Goal: Task Accomplishment & Management: Manage account settings

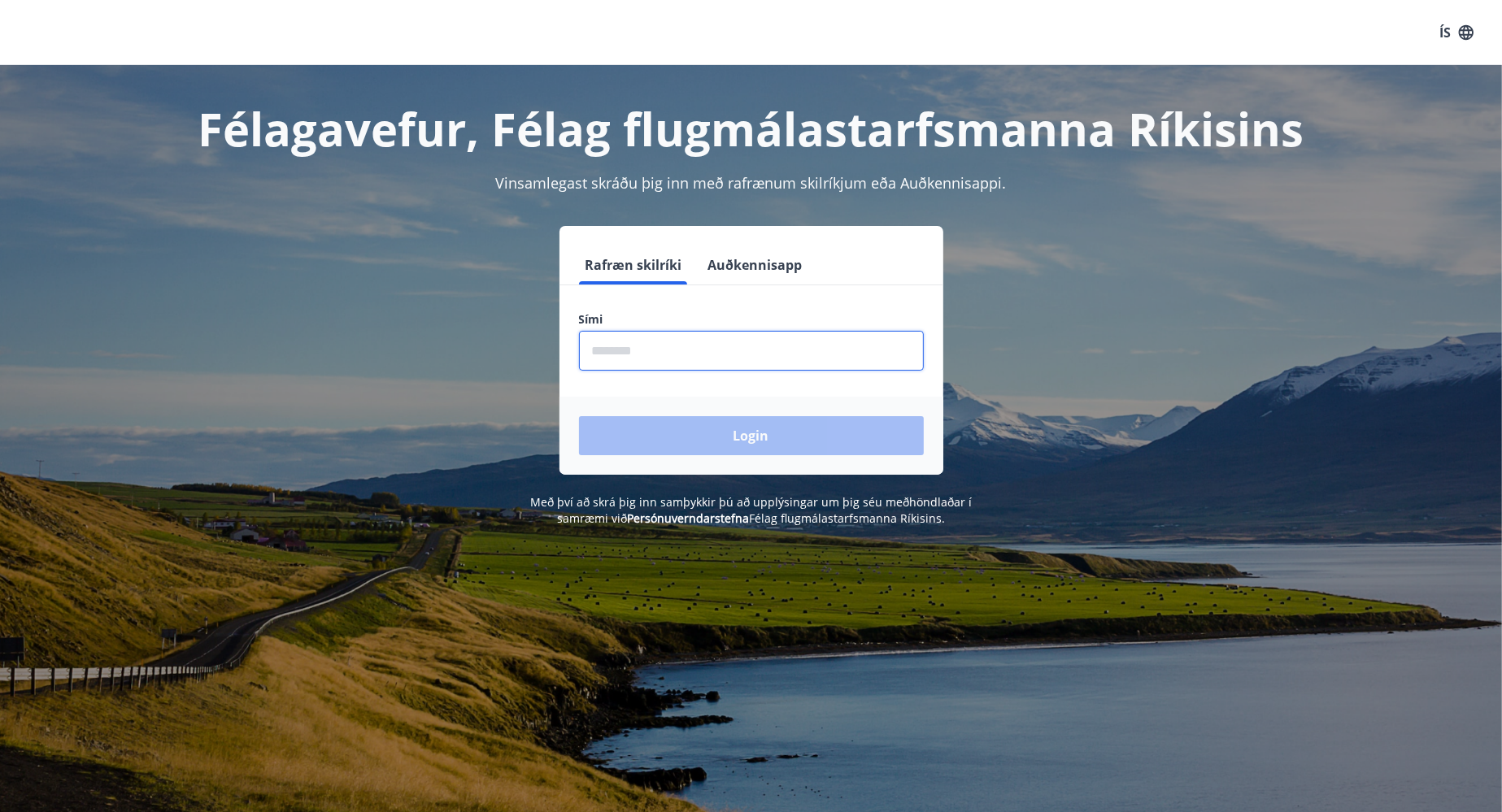
click at [823, 357] on input "phone" at bounding box center [752, 351] width 345 height 40
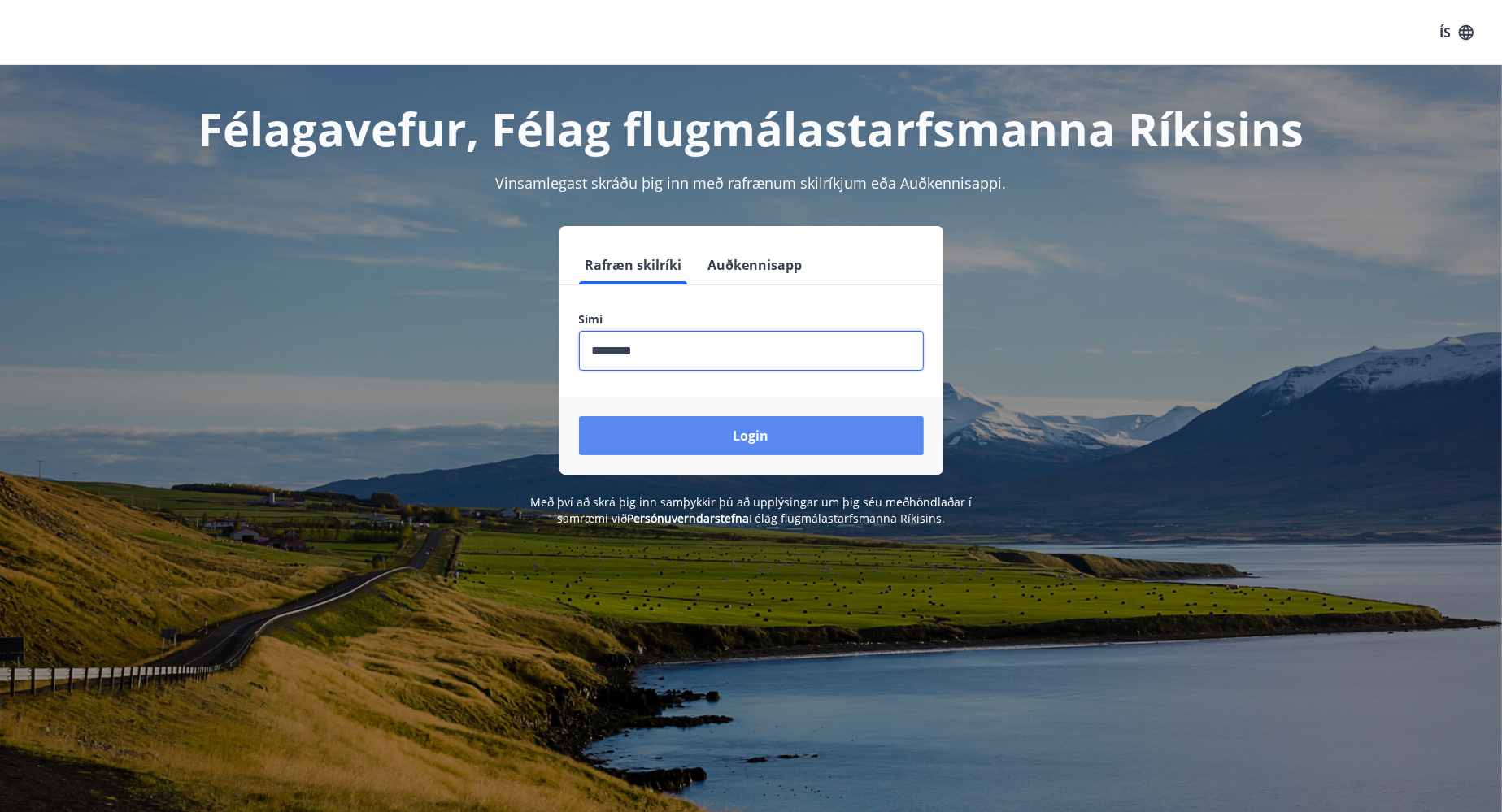
type input "********"
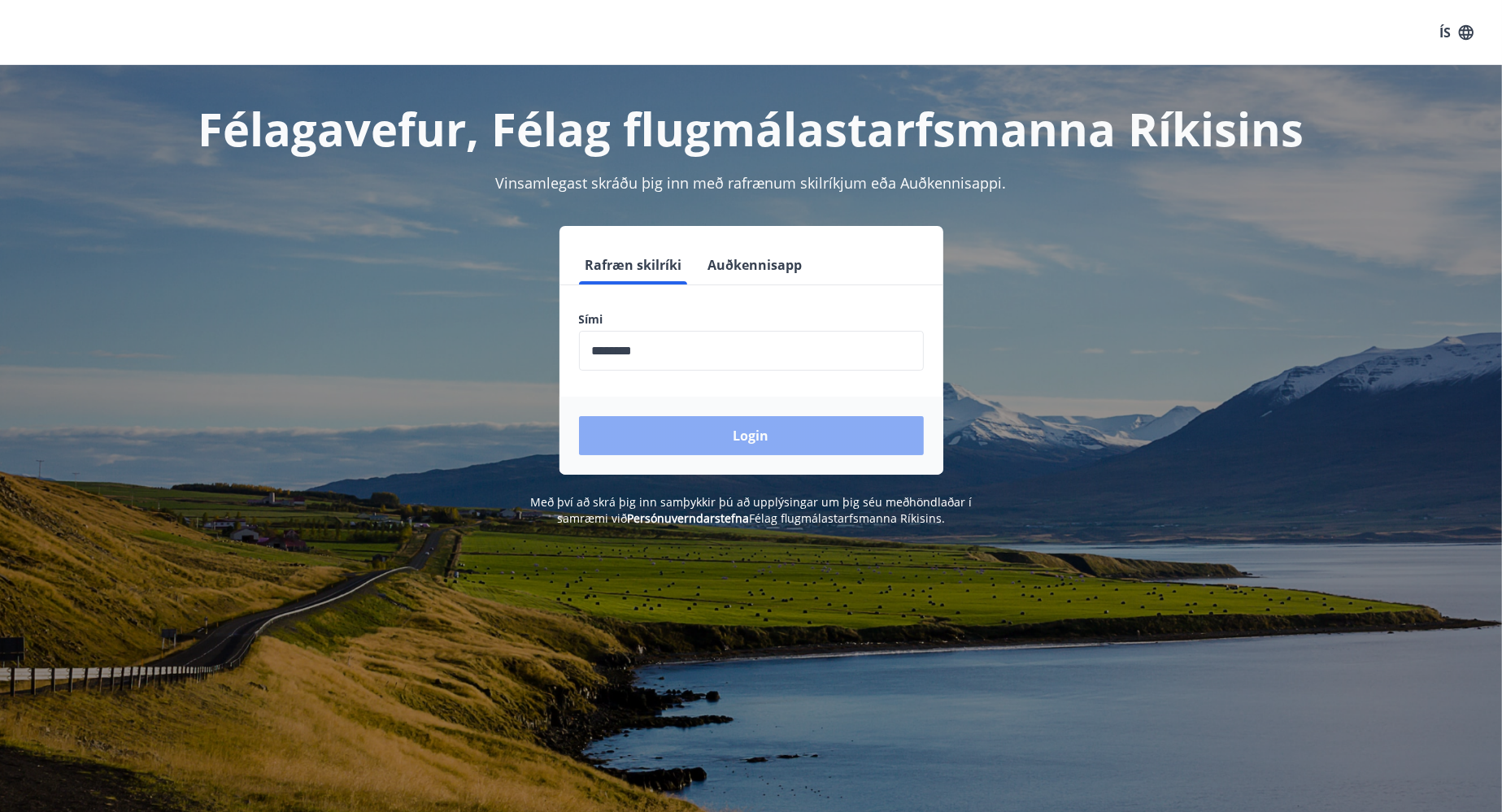
click at [821, 417] on button "Login" at bounding box center [752, 436] width 345 height 39
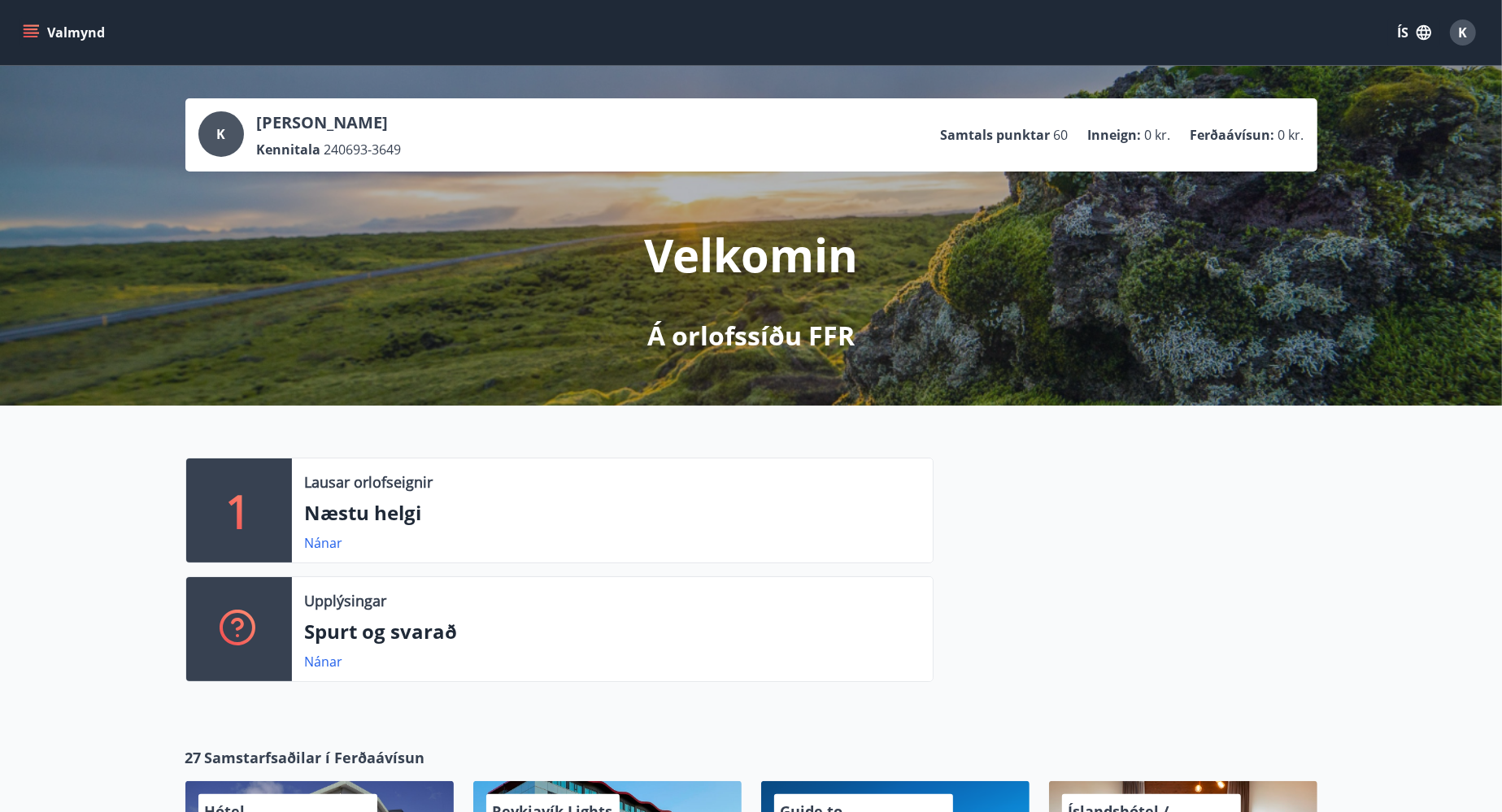
click at [32, 32] on icon "menu" at bounding box center [31, 33] width 16 height 16
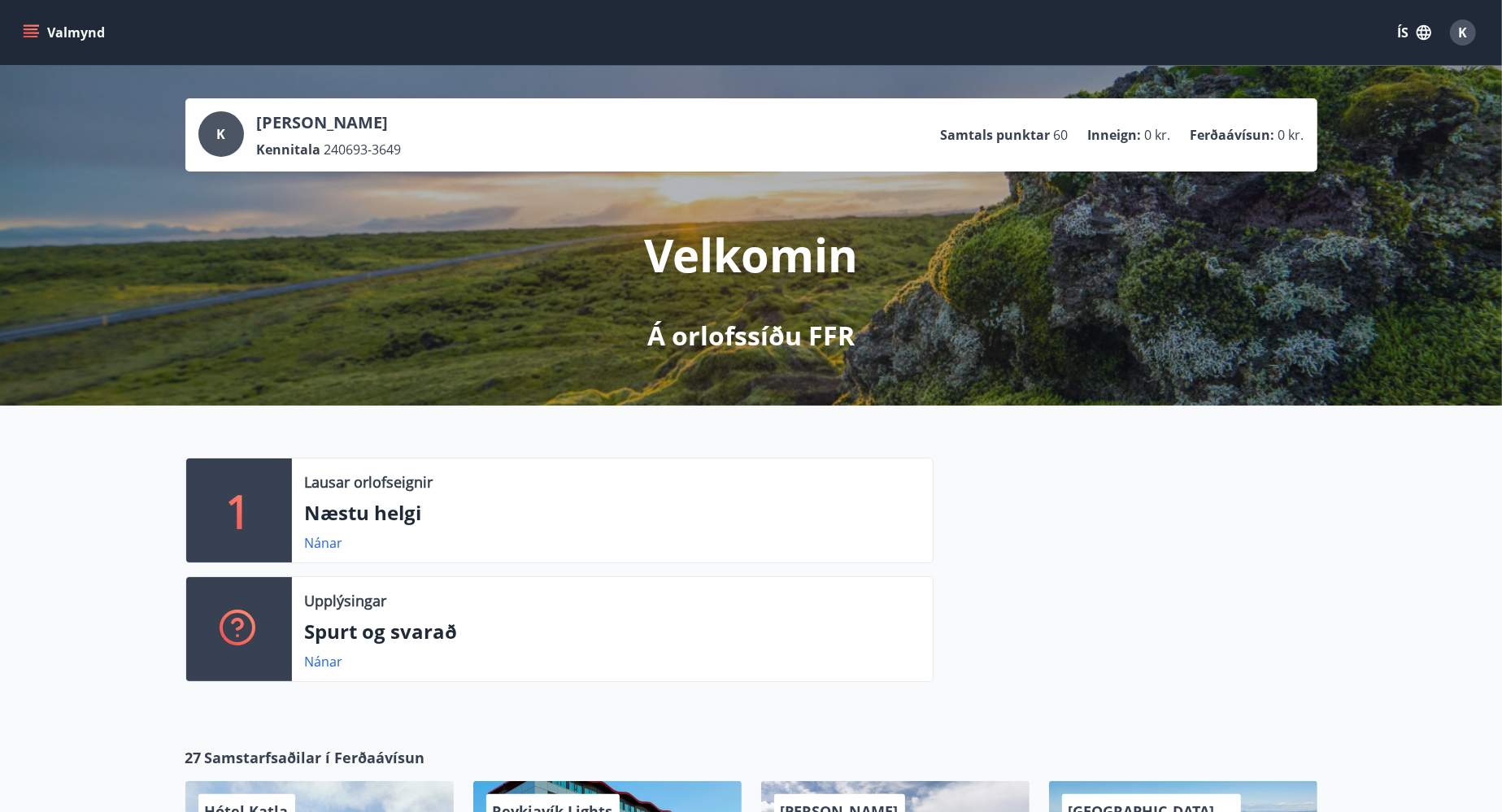
click at [47, 20] on button "Valmynd" at bounding box center [65, 33] width 92 height 29
click at [1093, 544] on div at bounding box center [1125, 576] width 384 height 237
